Goal: Task Accomplishment & Management: Manage account settings

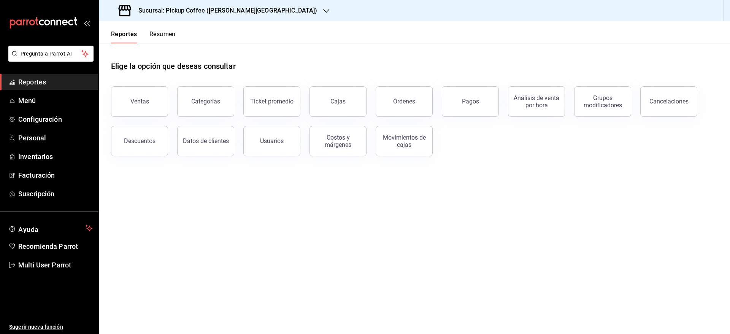
click at [154, 42] on button "Resumen" at bounding box center [162, 36] width 26 height 13
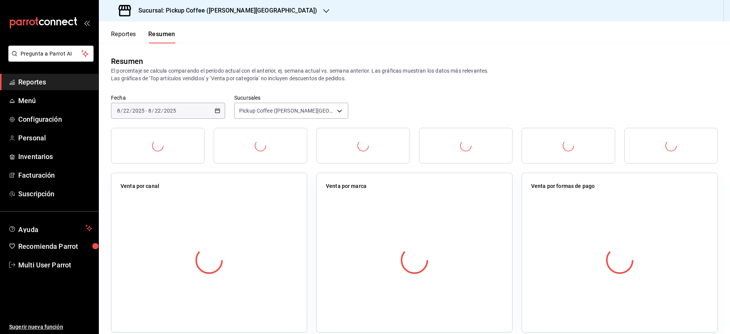
click at [154, 42] on button "Resumen" at bounding box center [161, 36] width 27 height 13
click at [157, 31] on button "Resumen" at bounding box center [161, 36] width 27 height 13
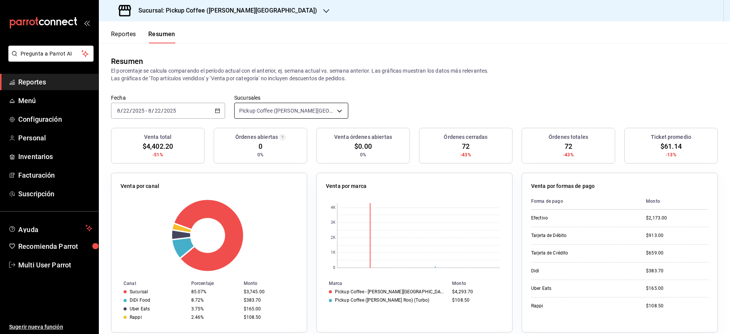
click at [304, 107] on body "Pregunta a Parrot AI Reportes Menú Configuración Personal Inventarios Facturaci…" at bounding box center [365, 167] width 730 height 334
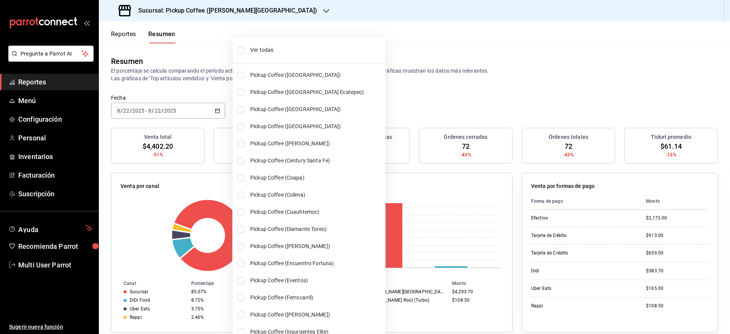
click at [272, 47] on span "Ver todas" at bounding box center [316, 50] width 132 height 8
type input "[object Object],[object Object],[object Object],[object Object],[object Object]…"
checkbox input "true"
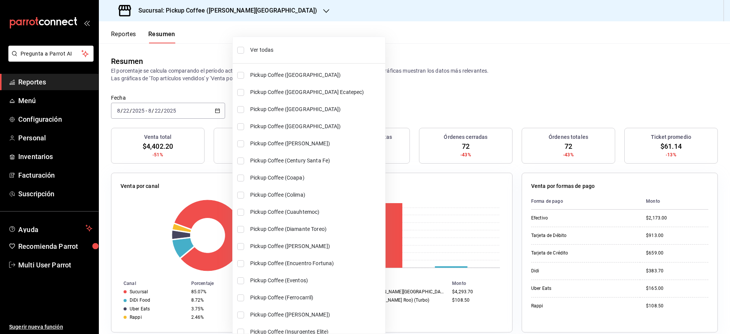
checkbox input "true"
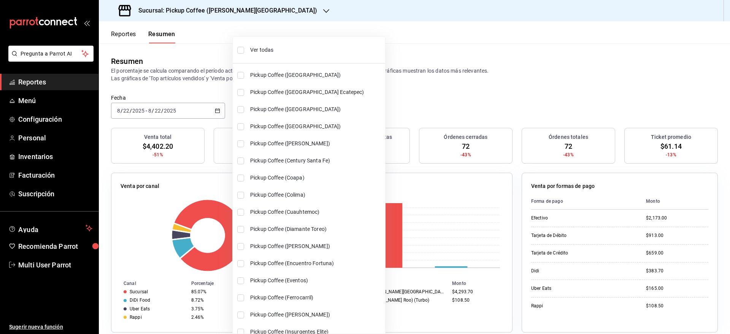
checkbox input "true"
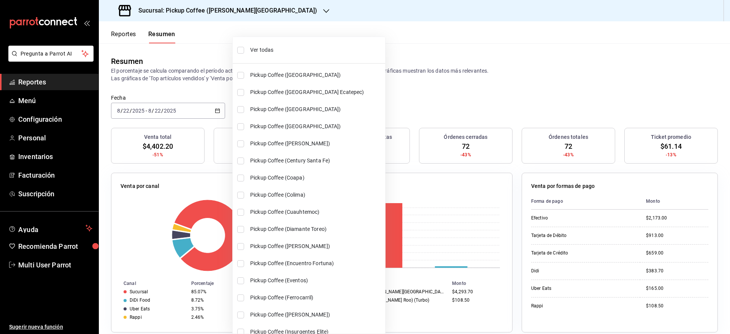
checkbox input "true"
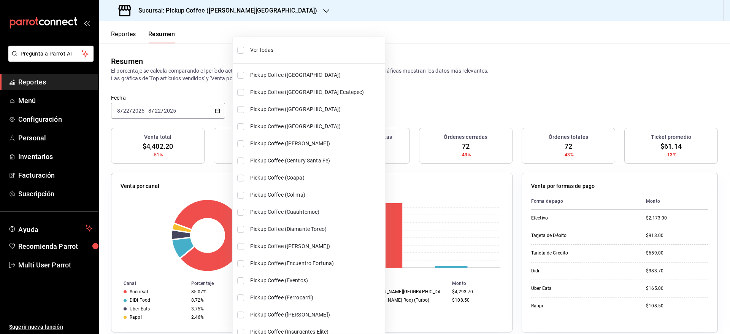
checkbox input "true"
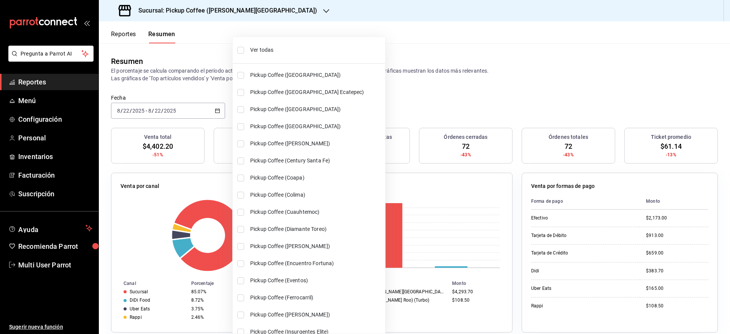
checkbox input "true"
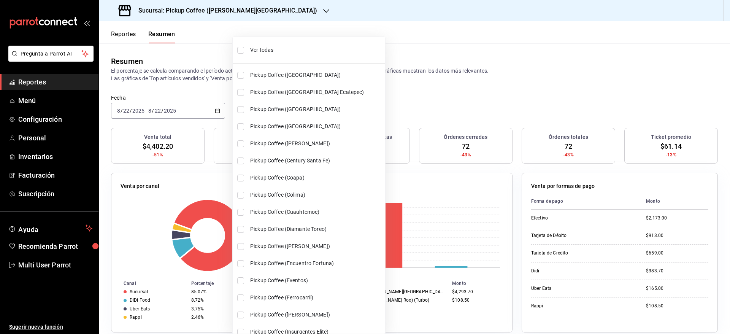
checkbox input "true"
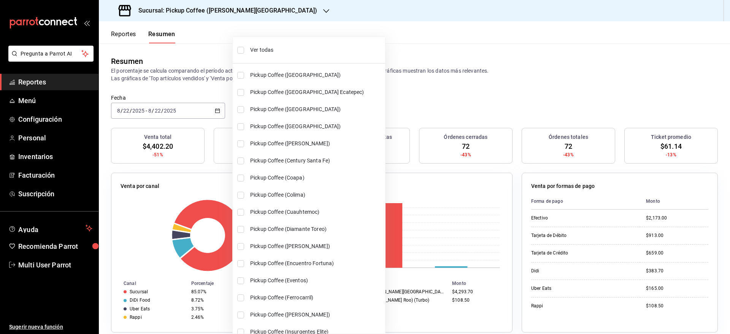
checkbox input "true"
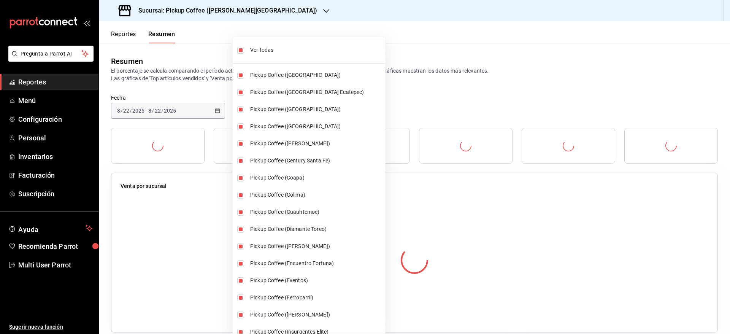
click at [485, 47] on div at bounding box center [365, 167] width 730 height 334
